Goal: Information Seeking & Learning: Learn about a topic

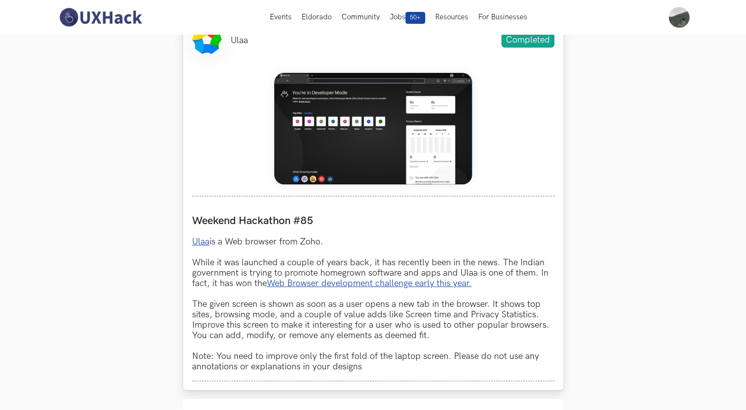
scroll to position [373, 0]
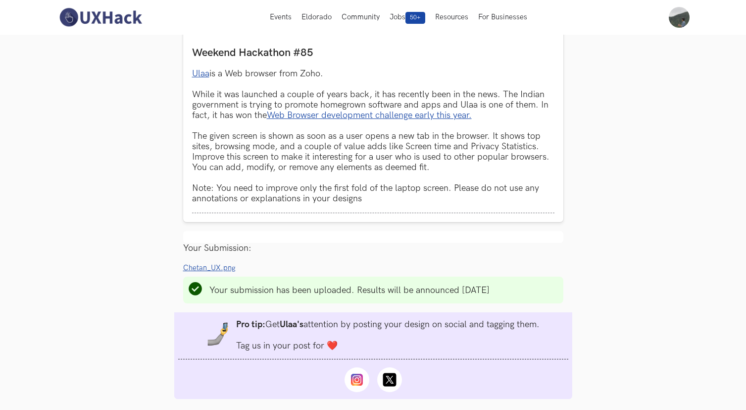
scroll to position [564, 0]
click at [209, 270] on span "Chetan_UX.png" at bounding box center [209, 268] width 52 height 8
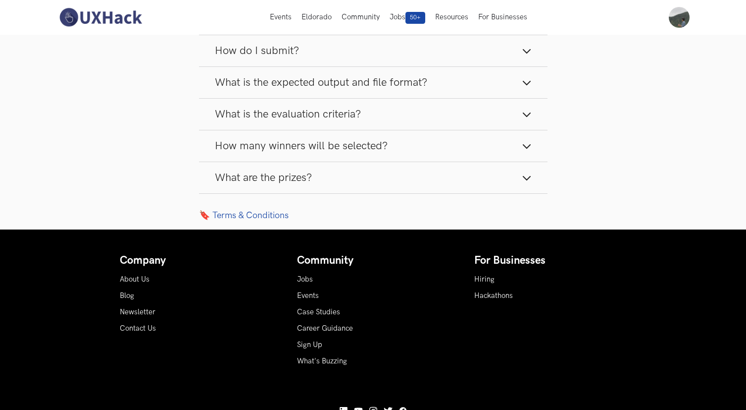
scroll to position [1136, 0]
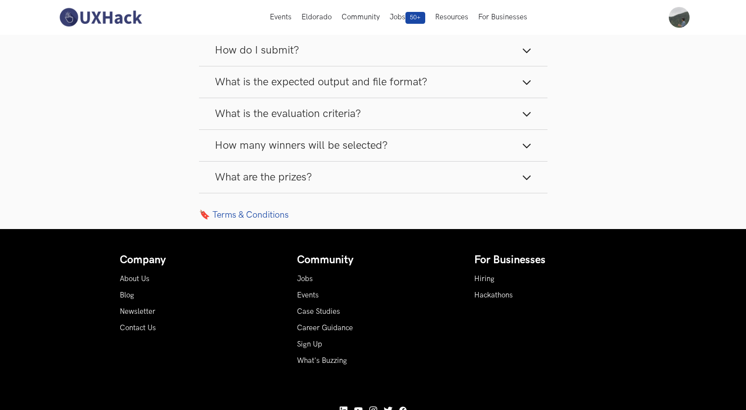
click at [293, 168] on button "What are the prizes?" at bounding box center [373, 176] width 349 height 31
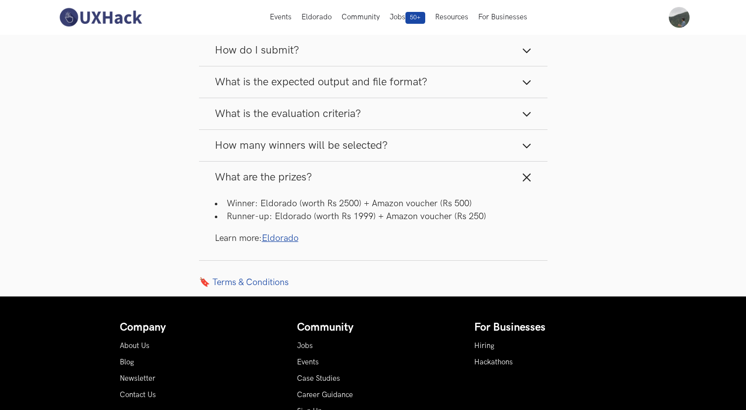
click at [373, 149] on span "How many winners will be selected?" at bounding box center [301, 145] width 173 height 13
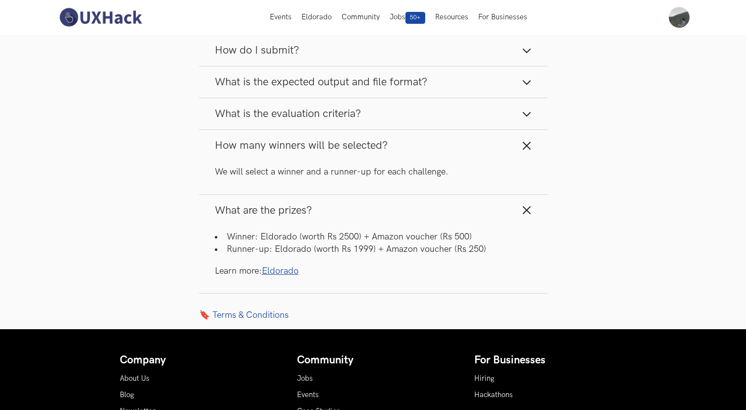
click at [521, 147] on button "How many winners will be selected?" at bounding box center [373, 145] width 349 height 31
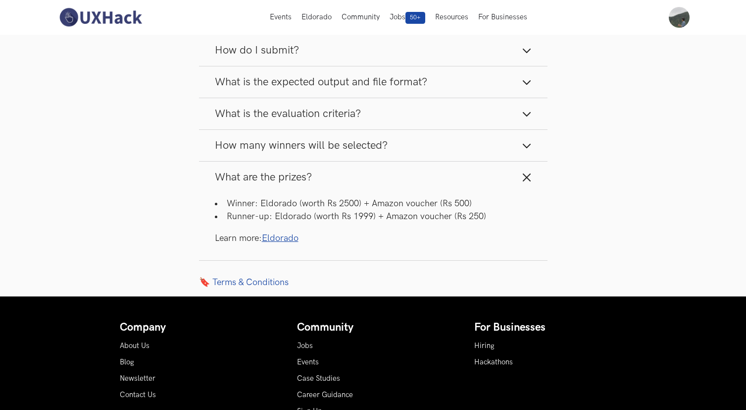
click at [526, 176] on icon "button" at bounding box center [527, 177] width 10 height 10
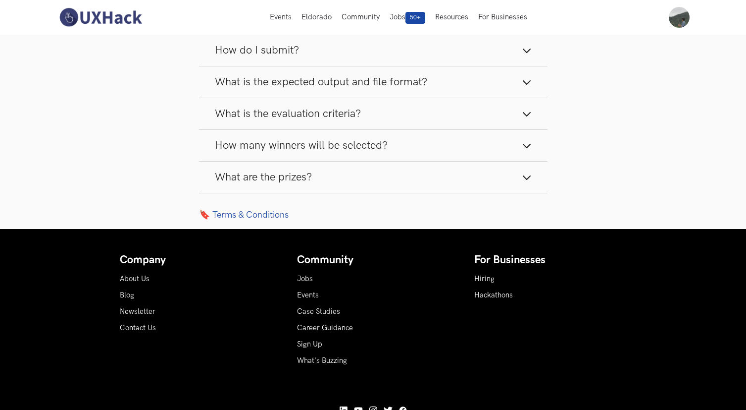
click at [519, 175] on button "What are the prizes?" at bounding box center [373, 176] width 349 height 31
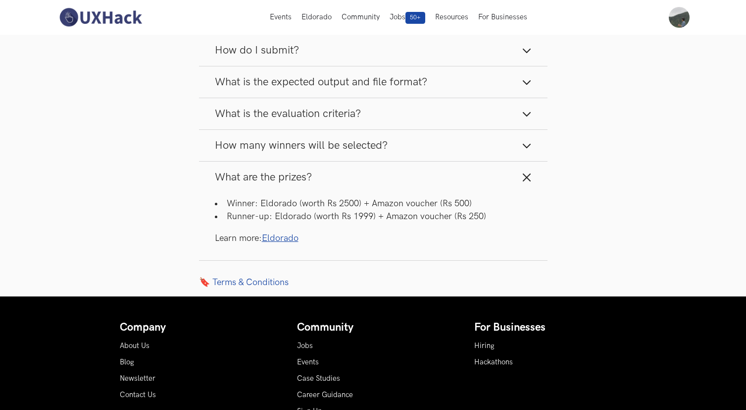
click at [532, 169] on button "What are the prizes?" at bounding box center [373, 176] width 349 height 31
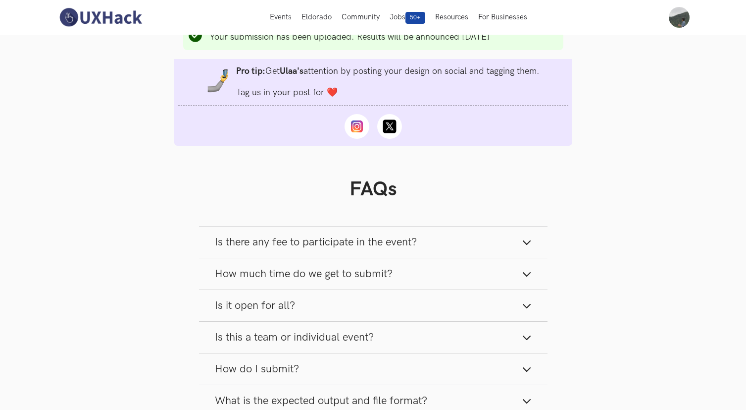
scroll to position [808, 0]
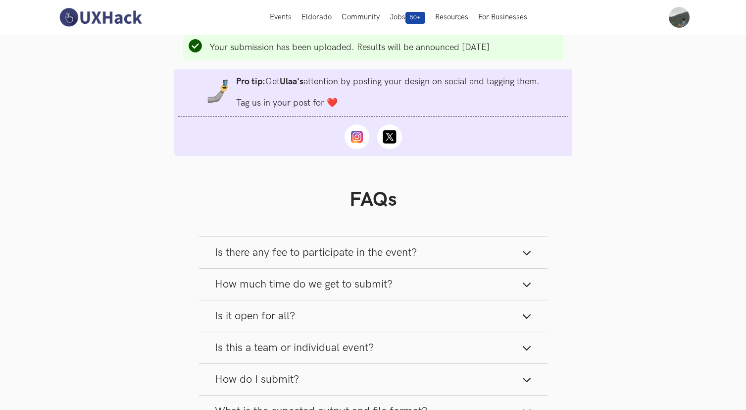
click at [407, 287] on button "How much time do we get to submit?" at bounding box center [373, 283] width 349 height 31
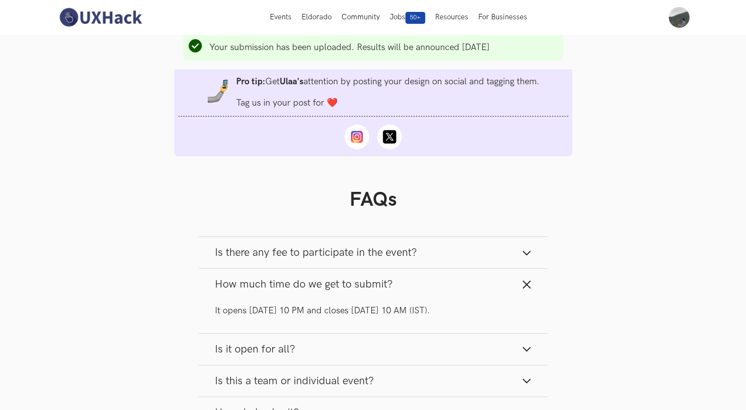
click at [444, 260] on button "Is there any fee to participate in the event?" at bounding box center [373, 252] width 349 height 31
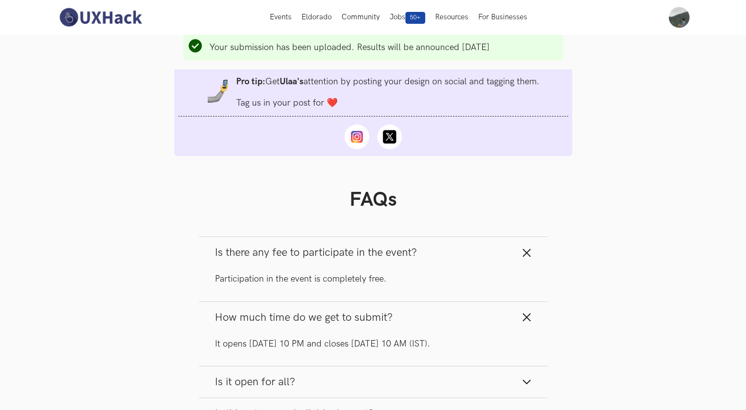
scroll to position [845, 0]
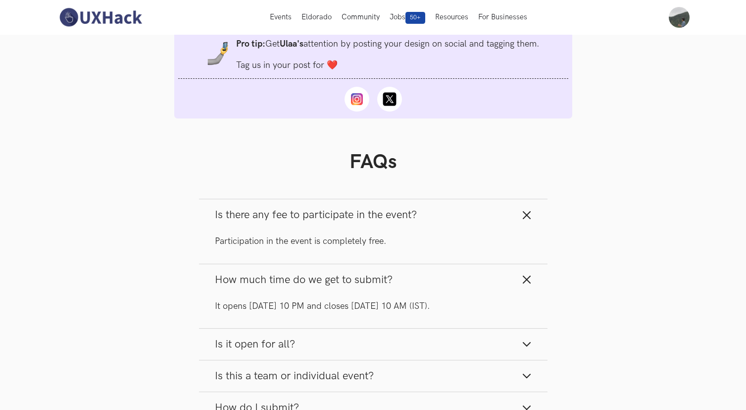
click at [364, 348] on button "Is it open for all?" at bounding box center [373, 343] width 349 height 31
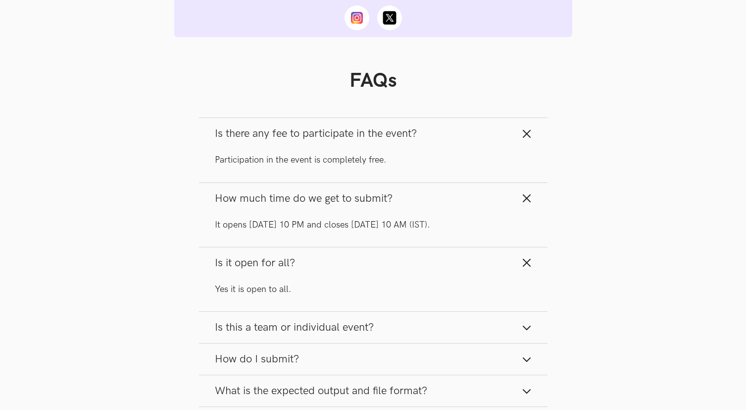
click at [367, 334] on span "Is this a team or individual event?" at bounding box center [294, 326] width 159 height 13
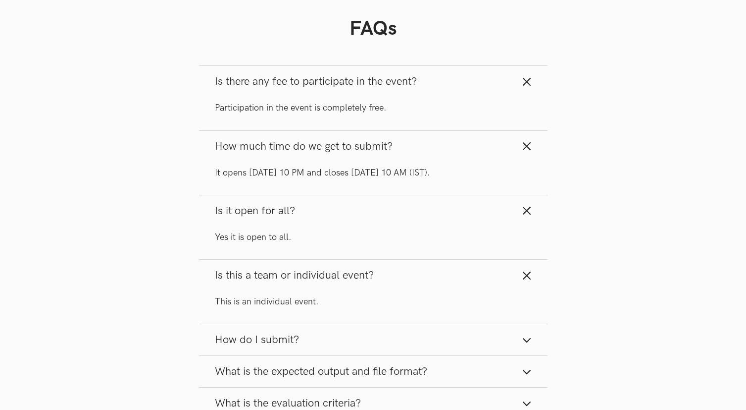
scroll to position [987, 0]
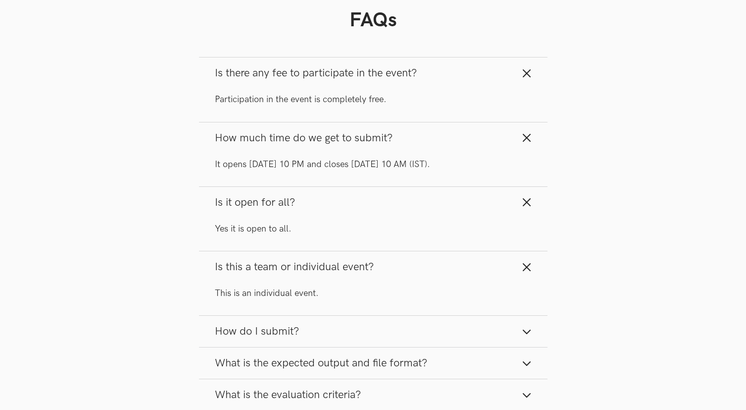
click at [368, 320] on button "How do I submit?" at bounding box center [373, 330] width 349 height 31
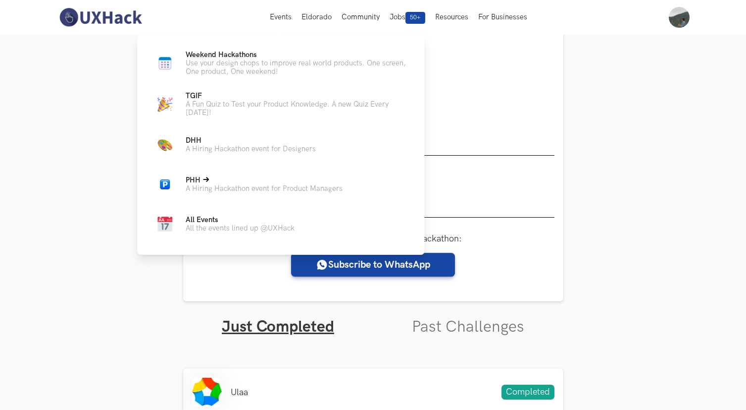
scroll to position [48, 0]
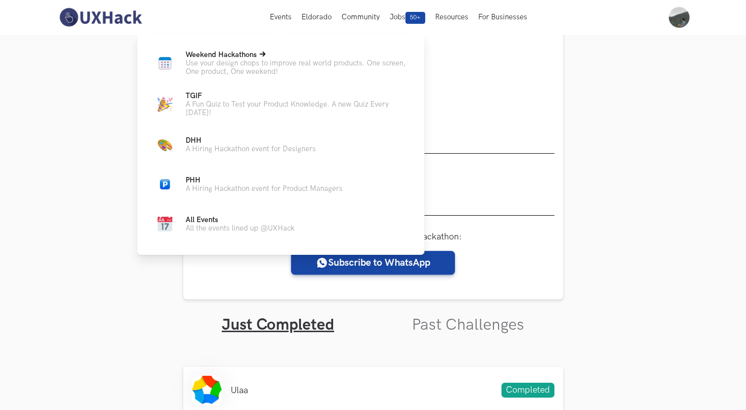
click at [211, 63] on p "Use your design chops to improve real world products. One screen, One product, …" at bounding box center [297, 67] width 223 height 17
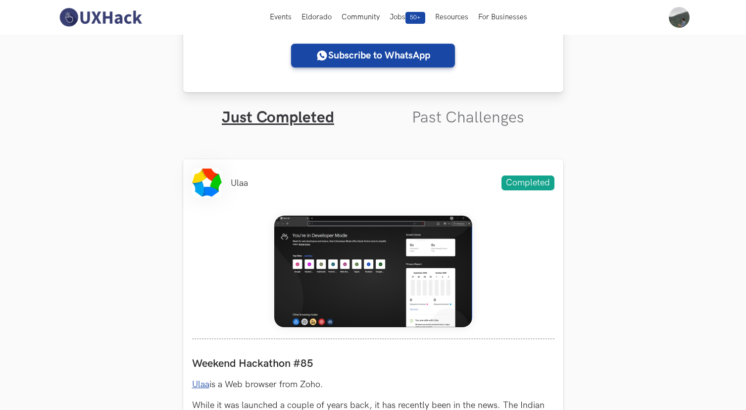
scroll to position [241, 0]
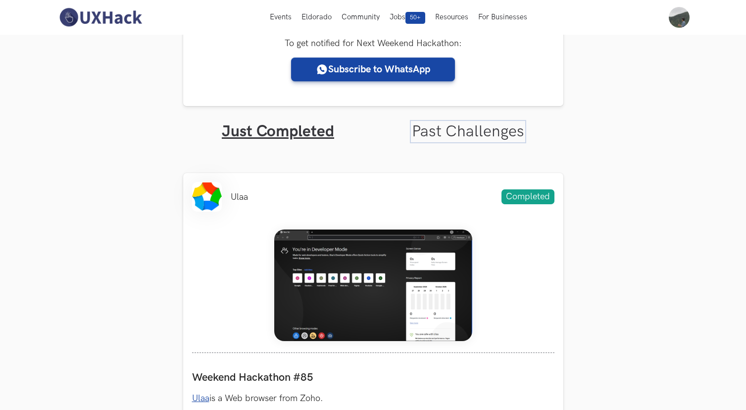
click at [471, 124] on link "Past Challenges" at bounding box center [468, 131] width 112 height 19
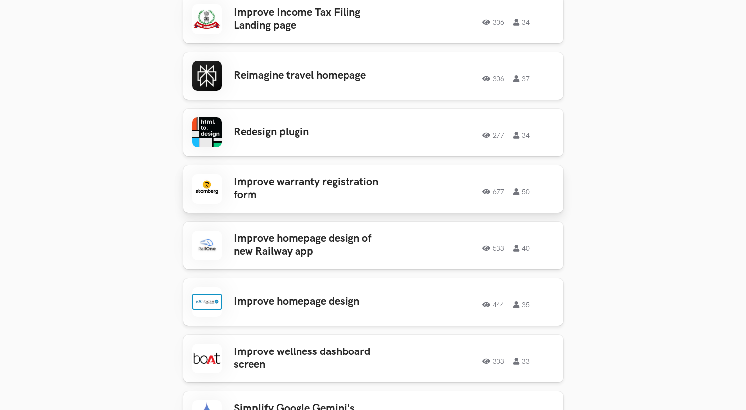
scroll to position [534, 0]
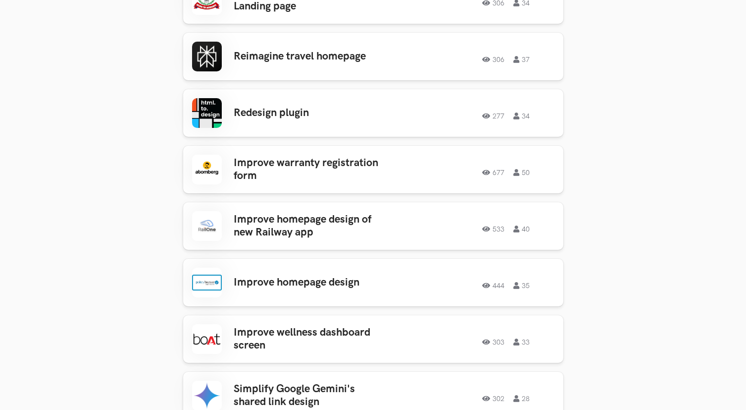
click at [393, 284] on div "Improve homepage design 444 35 444 35" at bounding box center [373, 282] width 362 height 30
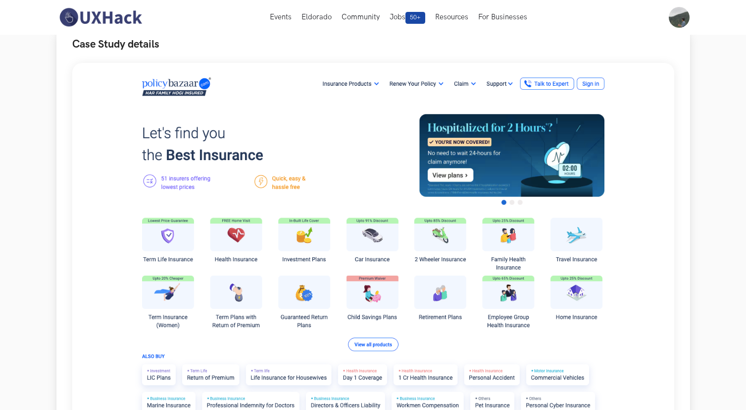
scroll to position [86, 0]
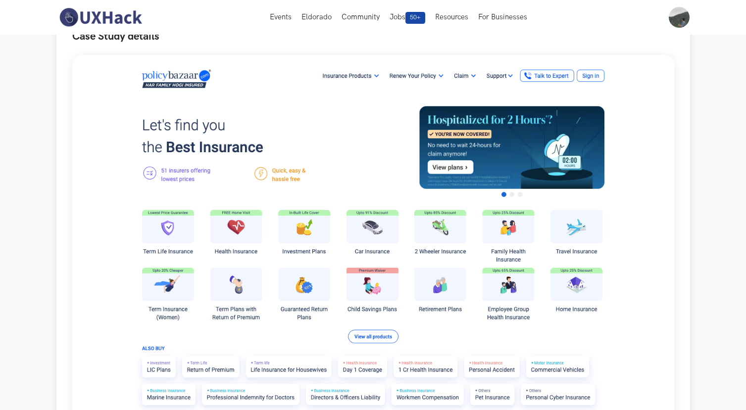
click at [506, 157] on img at bounding box center [373, 246] width 602 height 383
click at [407, 138] on img at bounding box center [373, 246] width 602 height 383
click at [539, 291] on img at bounding box center [373, 246] width 602 height 383
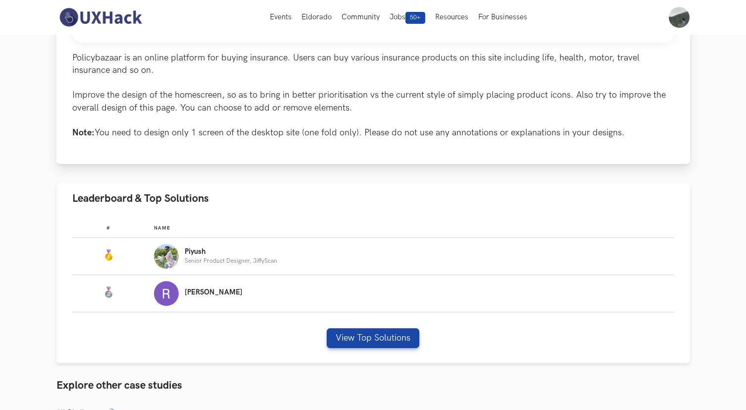
scroll to position [481, 0]
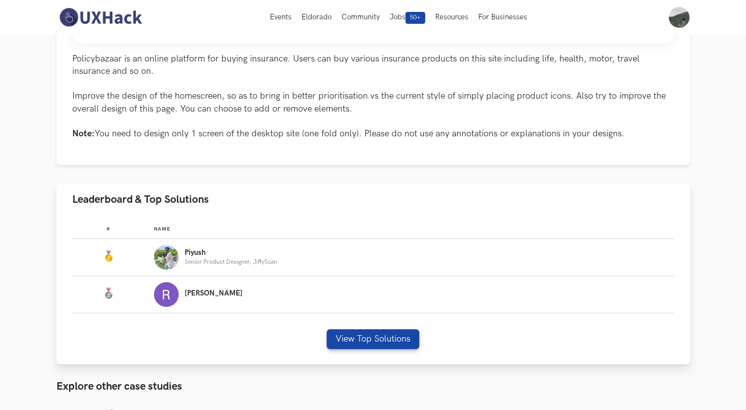
click at [343, 293] on div "Rajib" at bounding box center [410, 294] width 512 height 25
click at [267, 262] on p "Senior Product Designer, JiffyScan" at bounding box center [231, 261] width 93 height 6
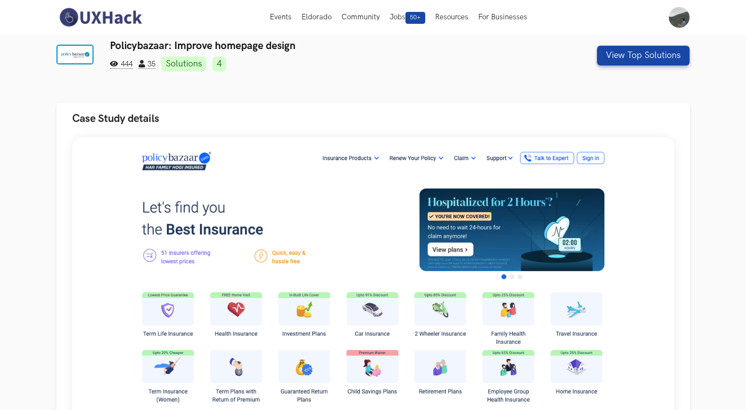
scroll to position [0, 0]
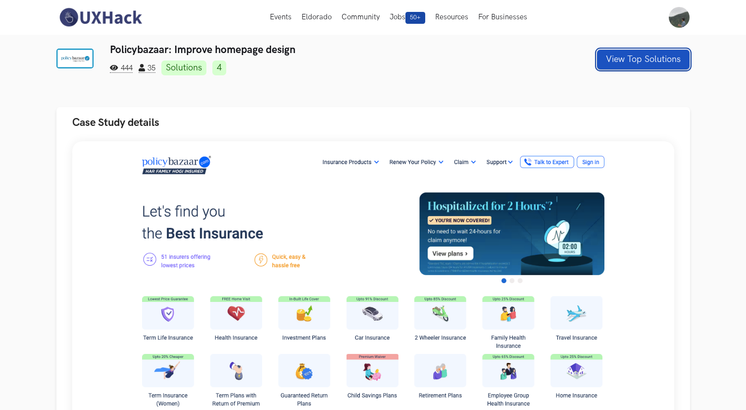
click at [667, 59] on button "View Top Solutions" at bounding box center [643, 60] width 93 height 20
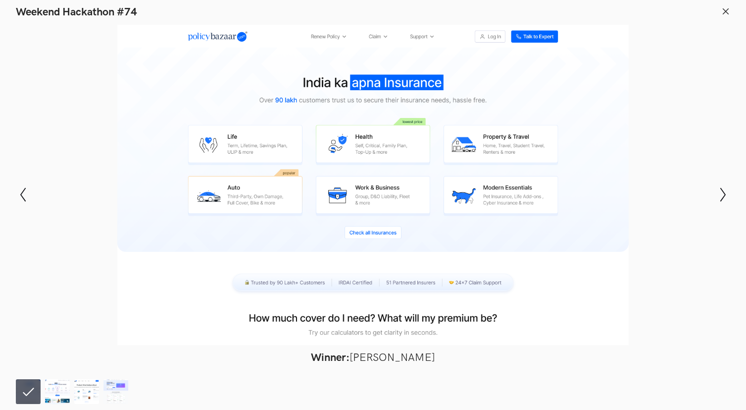
click at [716, 202] on div "Modal Gallery Slideshow Winner: Piyush Petkar Runner-up: Rajib Biswas Honorable…" at bounding box center [373, 194] width 746 height 351
click at [720, 189] on icon "Show next slide" at bounding box center [723, 194] width 14 height 14
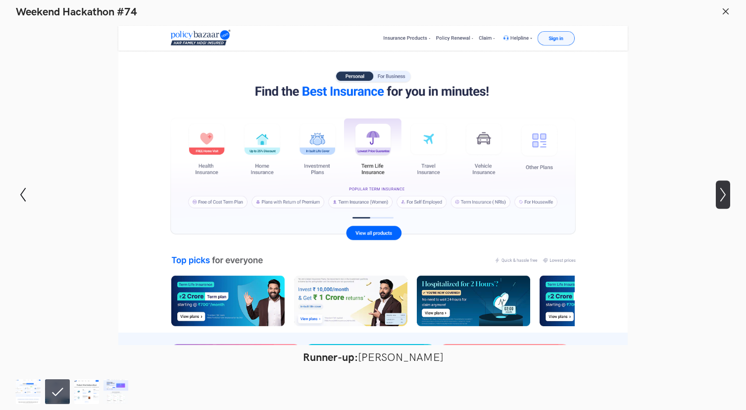
click at [720, 189] on icon "Show next slide" at bounding box center [723, 194] width 14 height 14
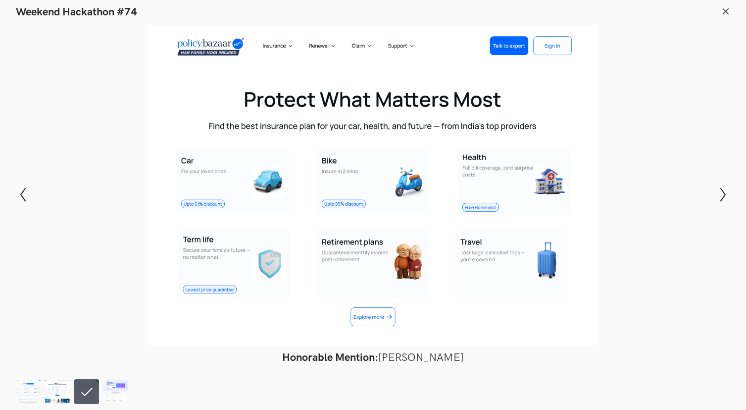
click at [726, 13] on icon at bounding box center [725, 11] width 9 height 9
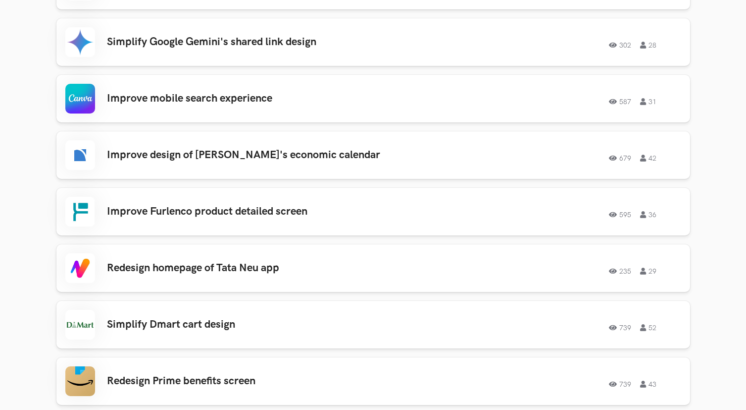
scroll to position [1363, 0]
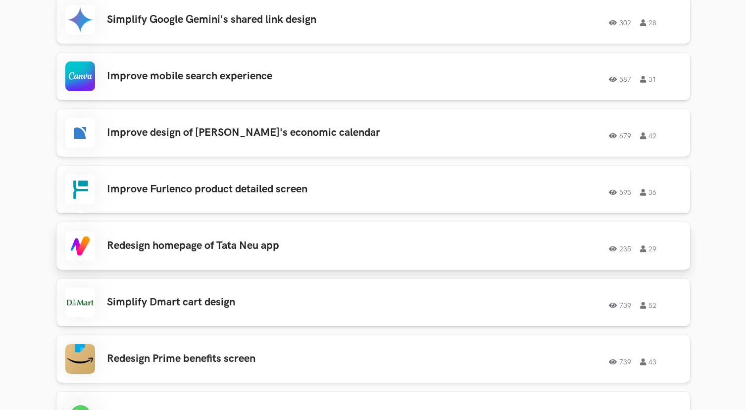
click at [536, 243] on div "235 29" at bounding box center [546, 245] width 269 height 13
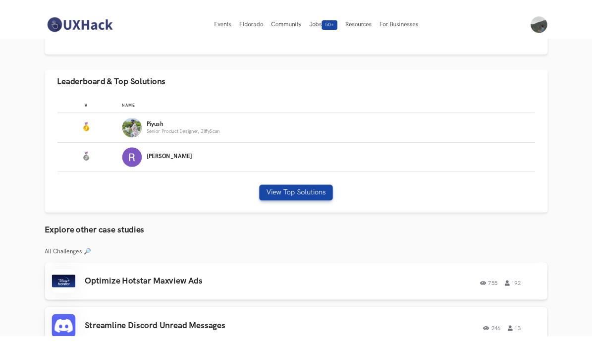
scroll to position [0, 0]
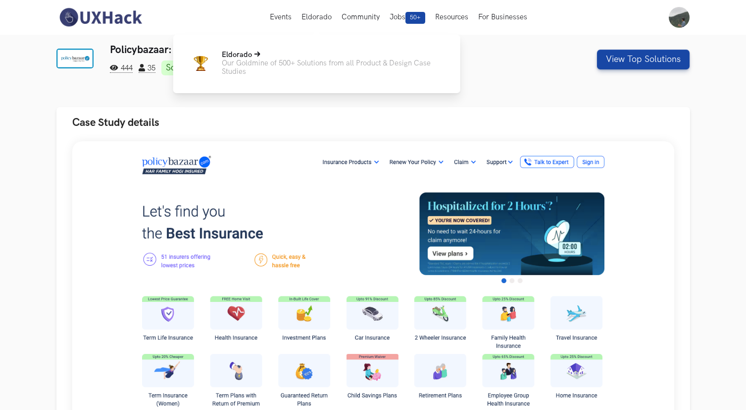
click at [293, 70] on p "Our Goldmine of 500+ Solutions from all Product & Design Case Studies" at bounding box center [333, 67] width 223 height 17
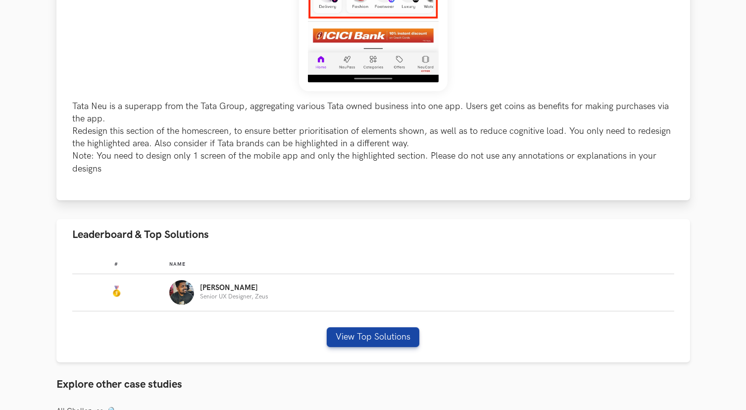
scroll to position [363, 0]
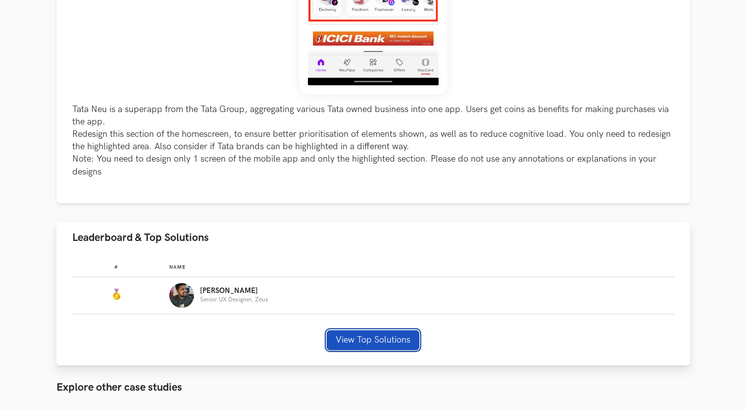
click at [375, 333] on button "View Top Solutions" at bounding box center [373, 340] width 93 height 20
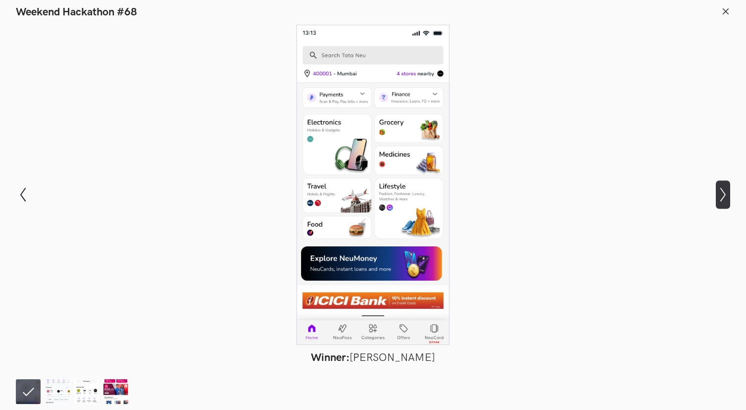
click at [729, 188] on icon "Show next slide" at bounding box center [723, 194] width 14 height 14
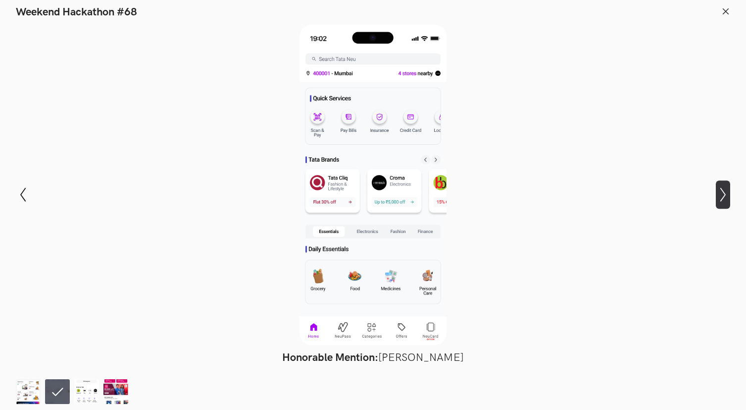
click at [729, 188] on icon "Show next slide" at bounding box center [723, 194] width 14 height 14
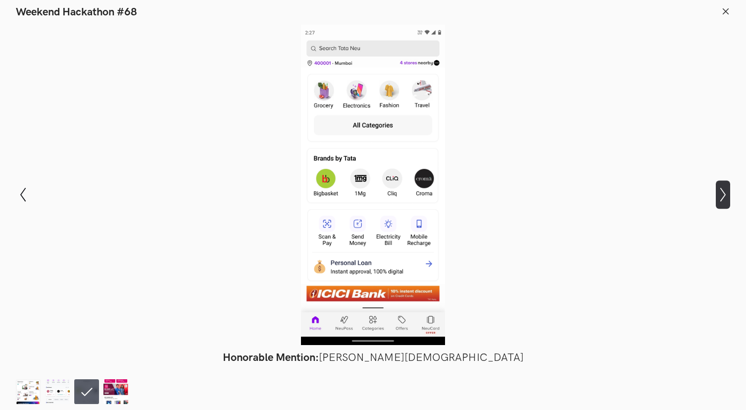
click at [729, 188] on icon "Show next slide" at bounding box center [723, 194] width 14 height 14
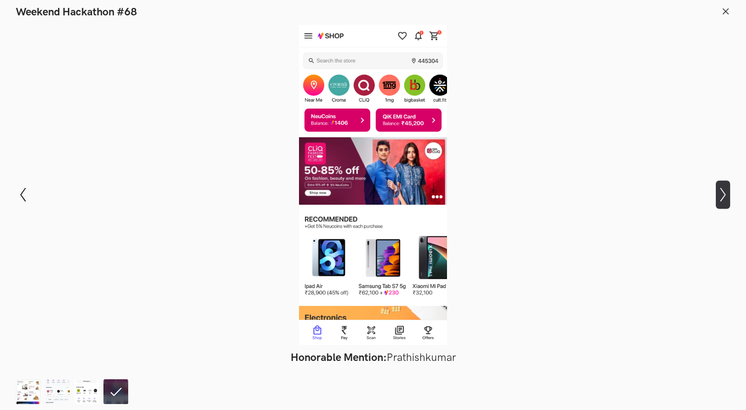
click at [729, 188] on icon "Show next slide" at bounding box center [723, 194] width 14 height 14
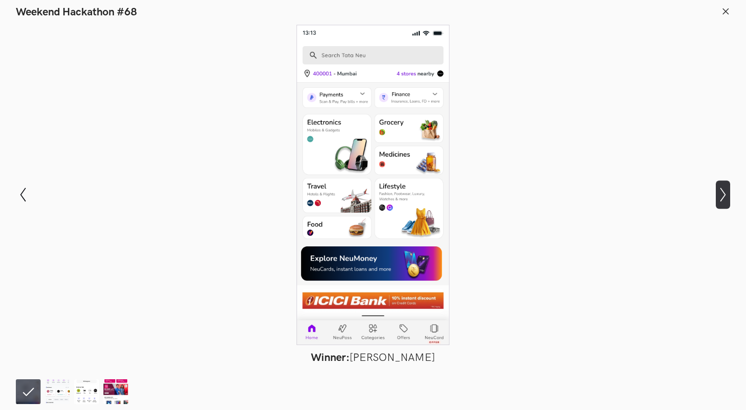
click at [729, 188] on icon "Show next slide" at bounding box center [723, 194] width 14 height 14
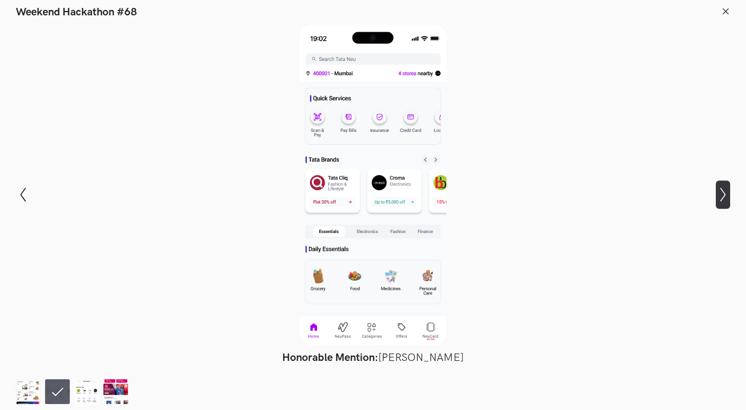
click at [729, 188] on icon "Show next slide" at bounding box center [723, 194] width 14 height 14
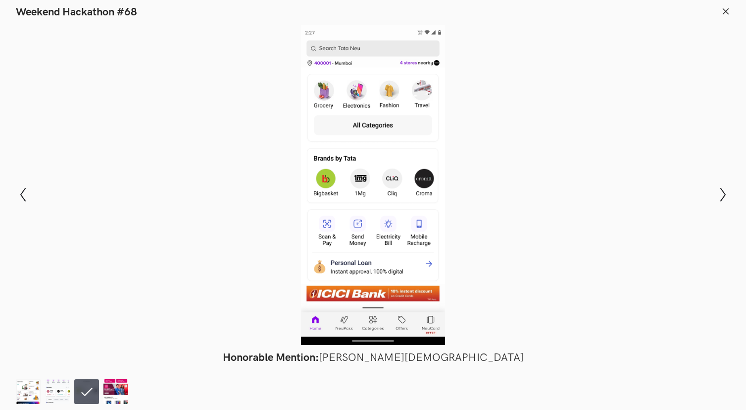
click at [722, 9] on icon at bounding box center [725, 11] width 9 height 9
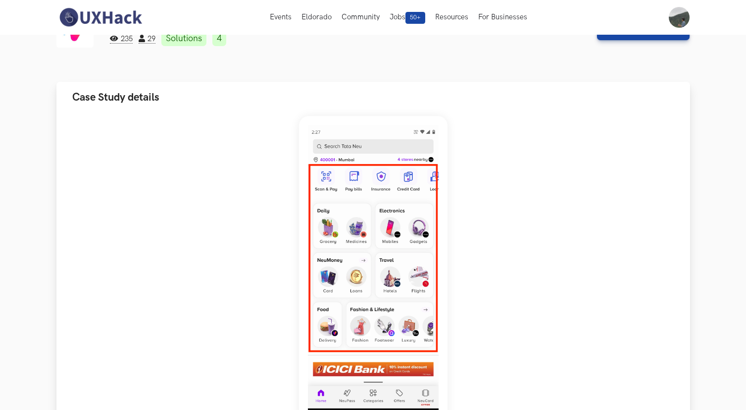
scroll to position [0, 0]
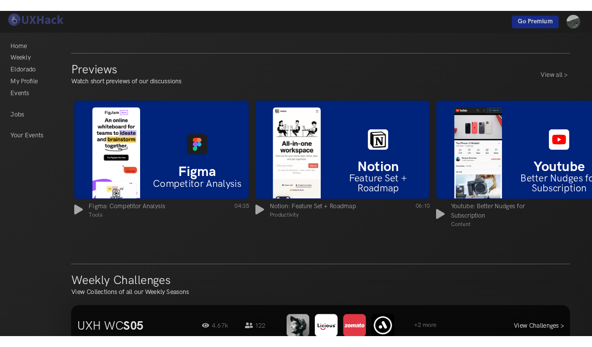
scroll to position [643, 0]
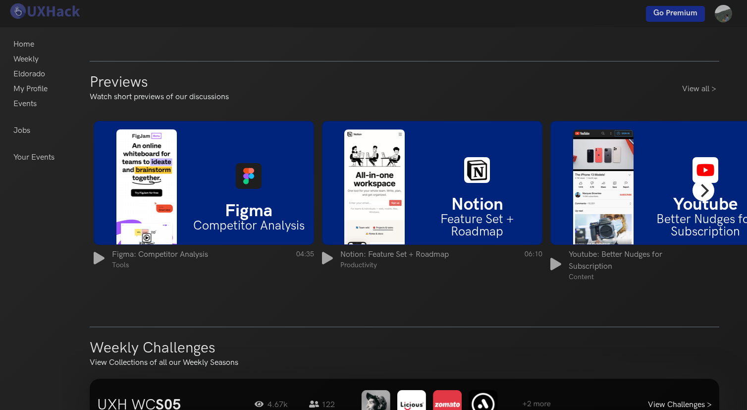
click at [703, 192] on icon "Next" at bounding box center [703, 190] width 13 height 13
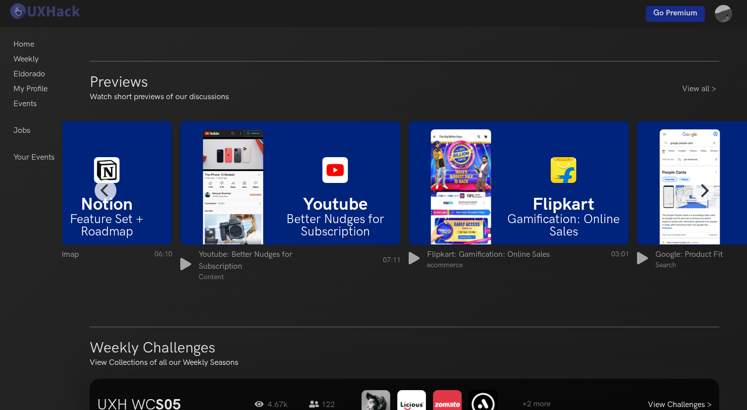
click at [351, 227] on h6 "Better Nudges for Subscription" at bounding box center [335, 225] width 130 height 25
